Goal: Transaction & Acquisition: Purchase product/service

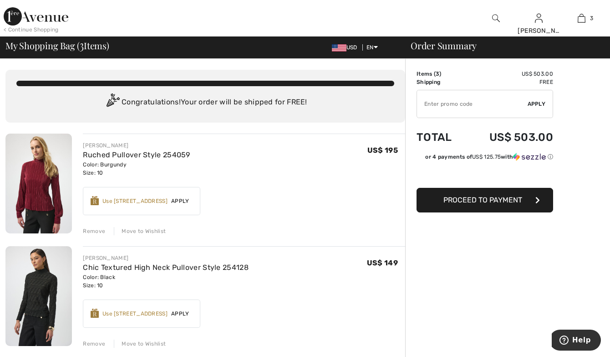
click at [499, 17] on img at bounding box center [496, 18] width 8 height 11
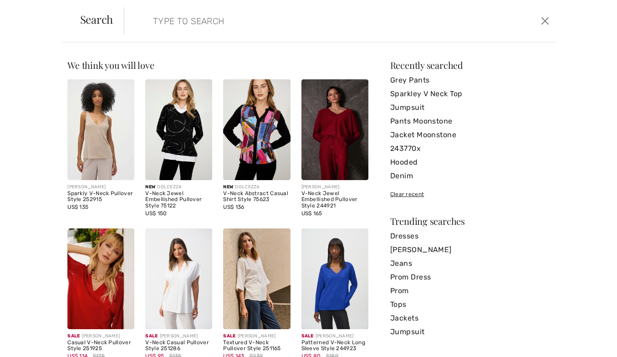
click at [158, 21] on input "search" at bounding box center [293, 20] width 294 height 27
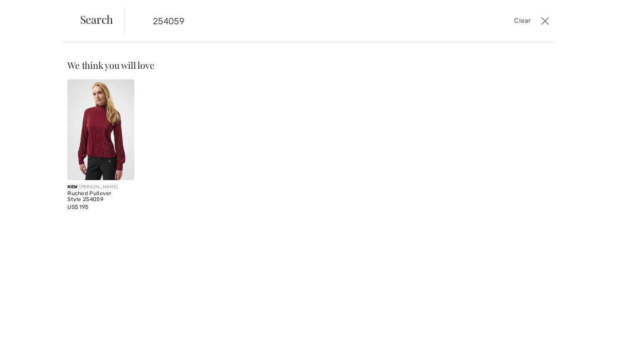
type input "254059"
click at [98, 126] on img at bounding box center [100, 129] width 67 height 101
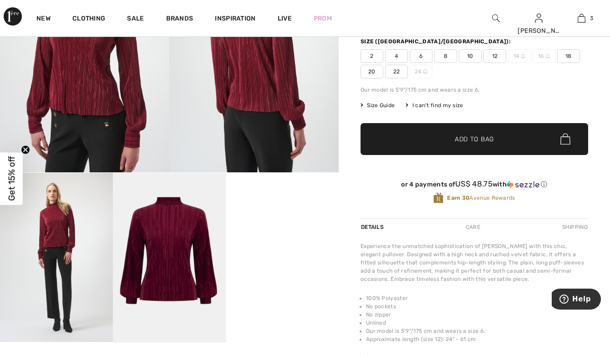
scroll to position [182, 0]
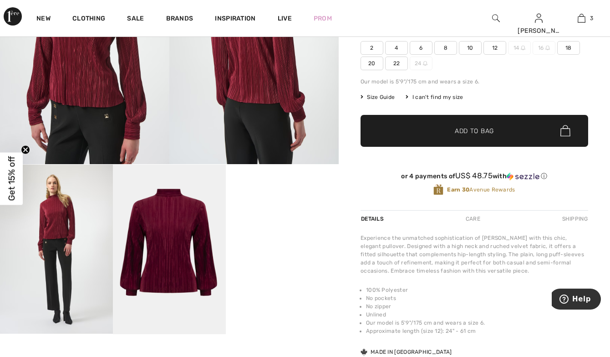
click at [101, 90] on img at bounding box center [84, 37] width 169 height 254
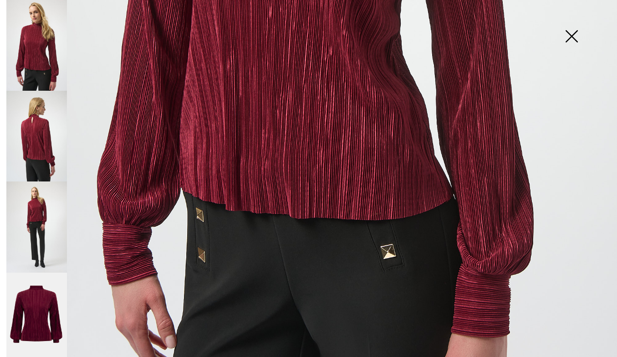
scroll to position [501, 0]
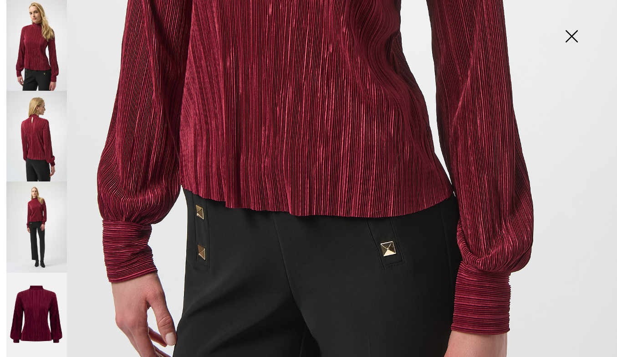
click at [571, 35] on img at bounding box center [572, 37] width 46 height 47
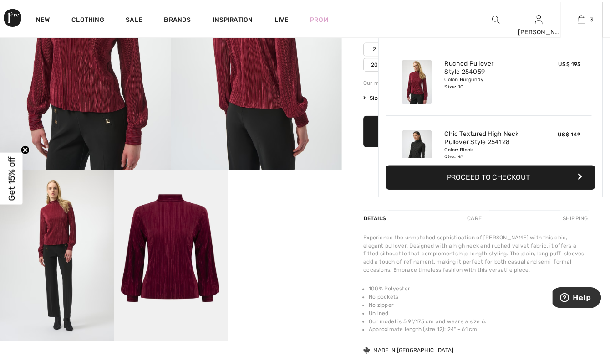
scroll to position [182, 0]
